Goal: Information Seeking & Learning: Understand process/instructions

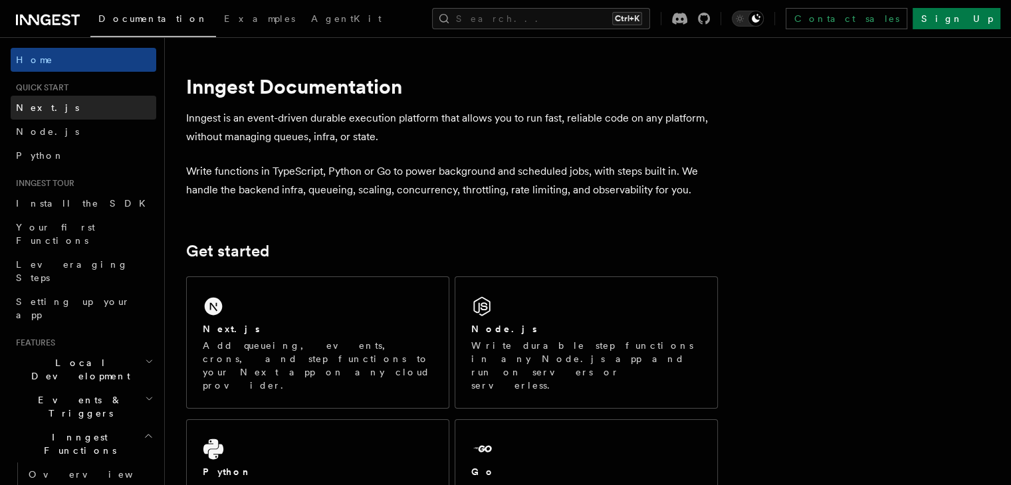
click at [54, 106] on link "Next.js" at bounding box center [84, 108] width 146 height 24
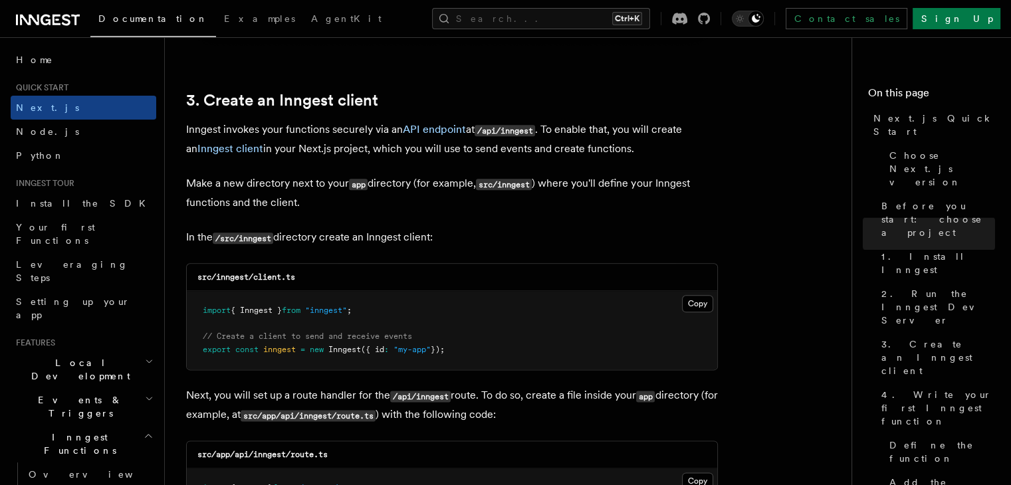
scroll to position [1529, 0]
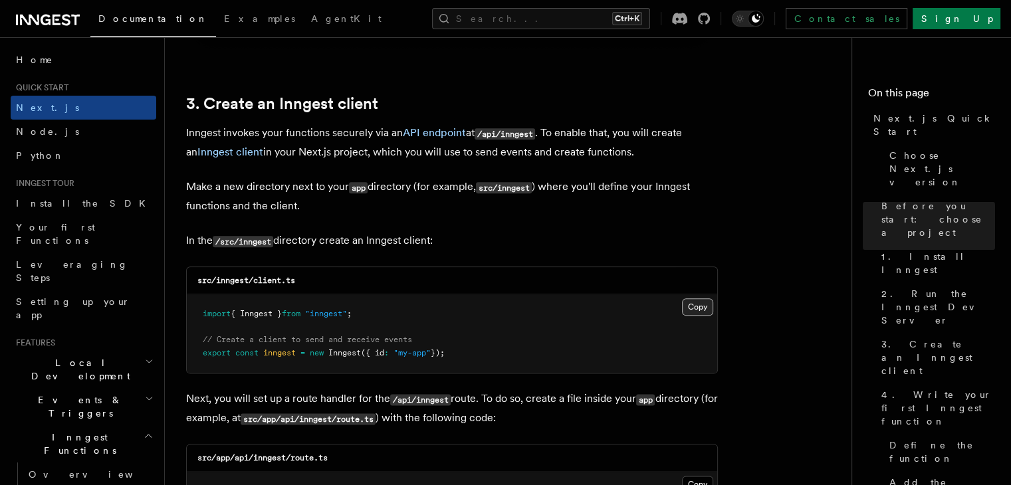
click at [695, 306] on button "Copy Copied" at bounding box center [697, 306] width 31 height 17
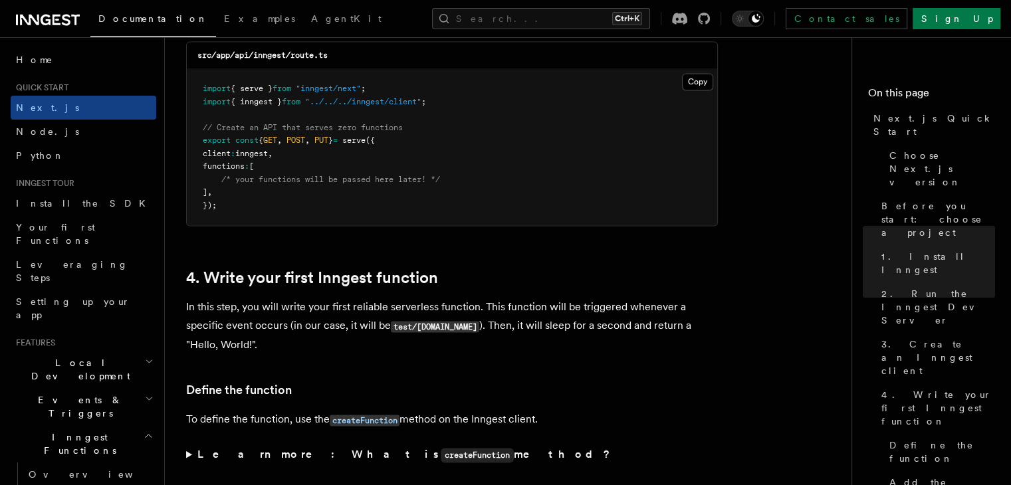
scroll to position [1927, 0]
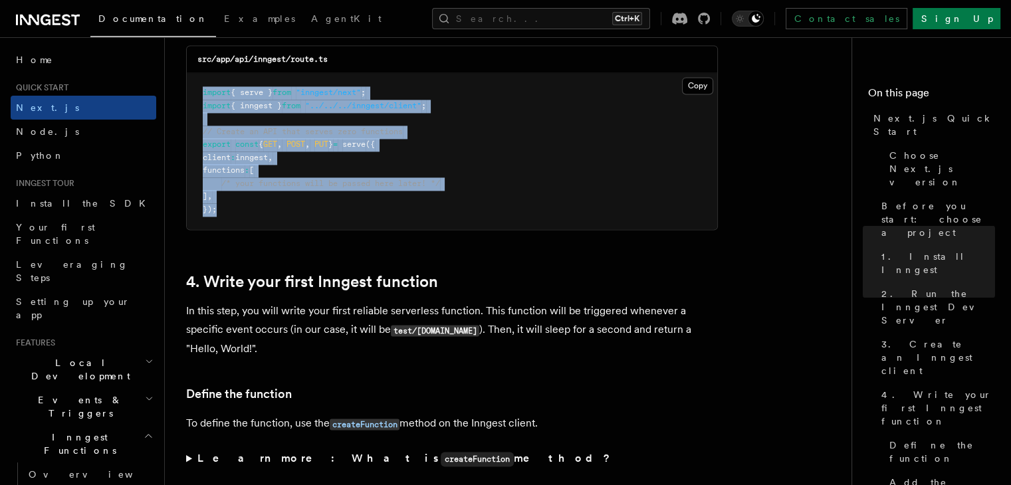
drag, startPoint x: 233, startPoint y: 223, endPoint x: 198, endPoint y: 91, distance: 136.9
click at [198, 91] on pre "import { serve } from "inngest/next" ; import { inngest } from "../../../innges…" at bounding box center [452, 151] width 530 height 156
copy code "import { serve } from "inngest/next" ; import { inngest } from "../../../innges…"
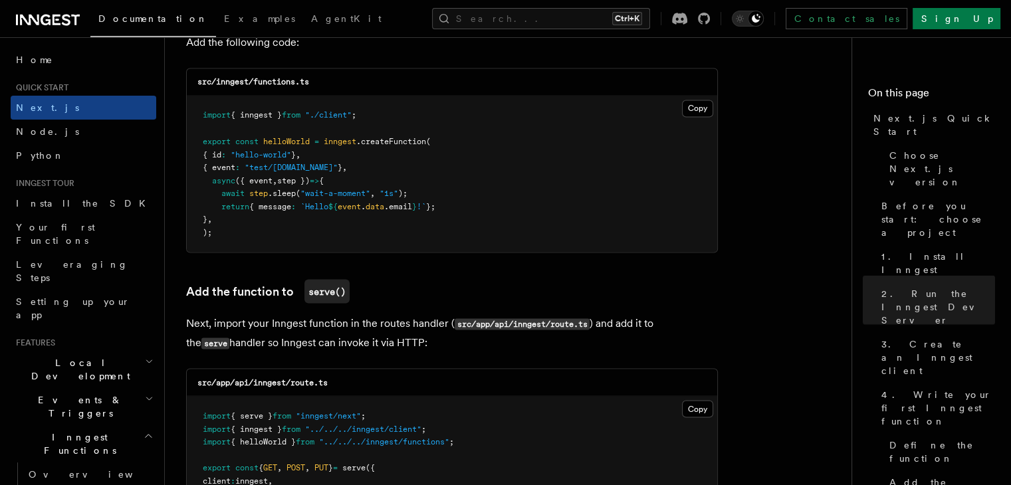
scroll to position [2326, 0]
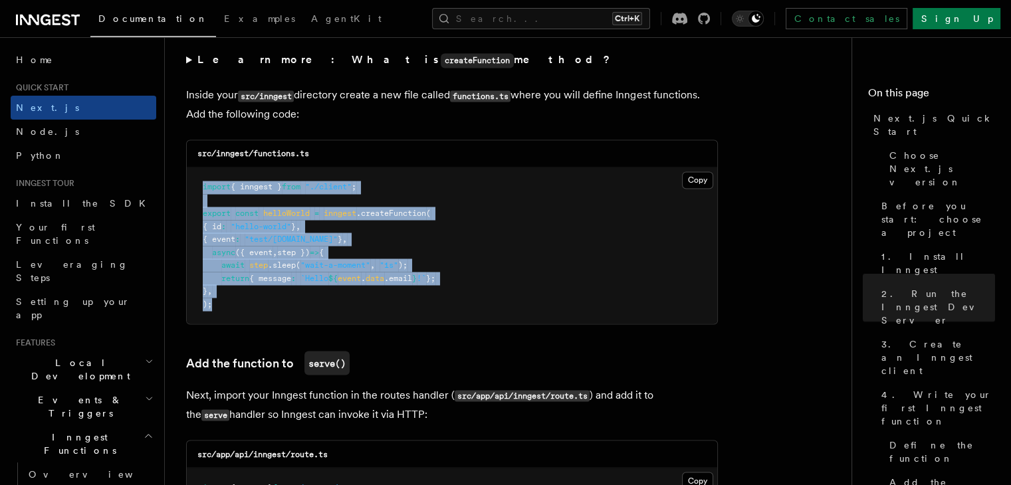
drag, startPoint x: 253, startPoint y: 316, endPoint x: 199, endPoint y: 185, distance: 141.3
click at [199, 185] on pre "import { inngest } from "./client" ; export const helloWorld = inngest .createF…" at bounding box center [452, 245] width 530 height 156
copy code "import { inngest } from "./client" ; export const helloWorld = inngest .createF…"
